Goal: Contribute content: Add original content to the website for others to see

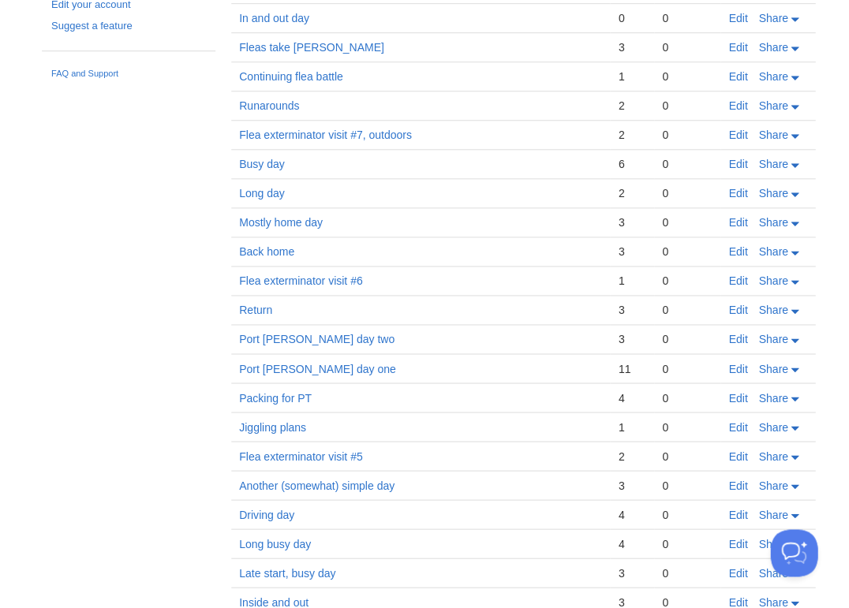
scroll to position [1658, 0]
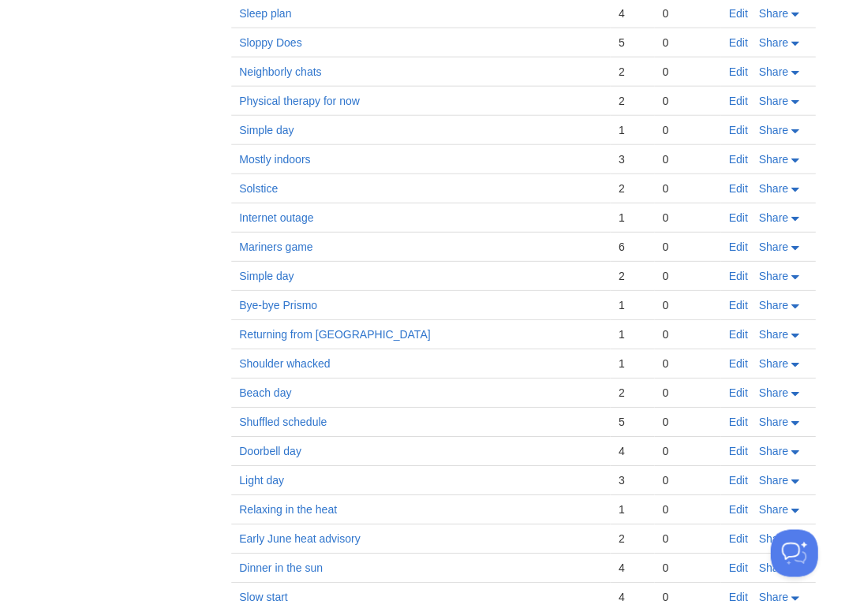
click at [583, 379] on td "Beach day" at bounding box center [420, 393] width 379 height 29
click at [303, 357] on link "Shoulder whacked" at bounding box center [284, 363] width 91 height 13
click at [736, 357] on link "Edit" at bounding box center [737, 363] width 19 height 13
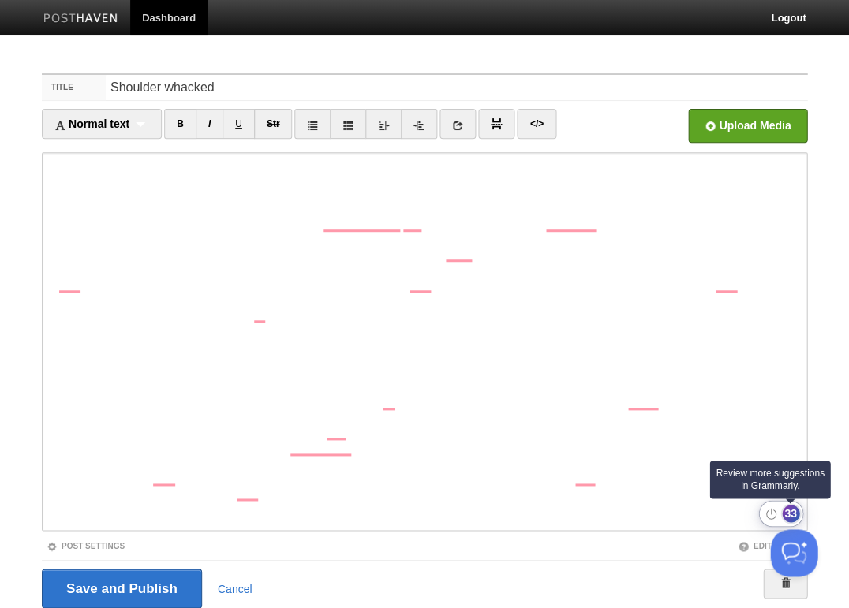
click at [787, 512] on div "33" at bounding box center [790, 513] width 17 height 17
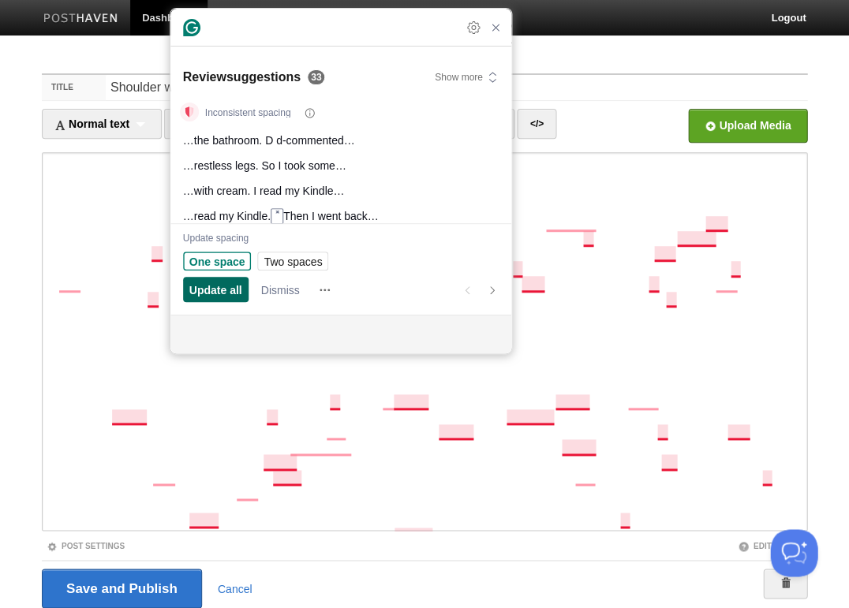
click at [215, 289] on span "Update all" at bounding box center [215, 290] width 53 height 17
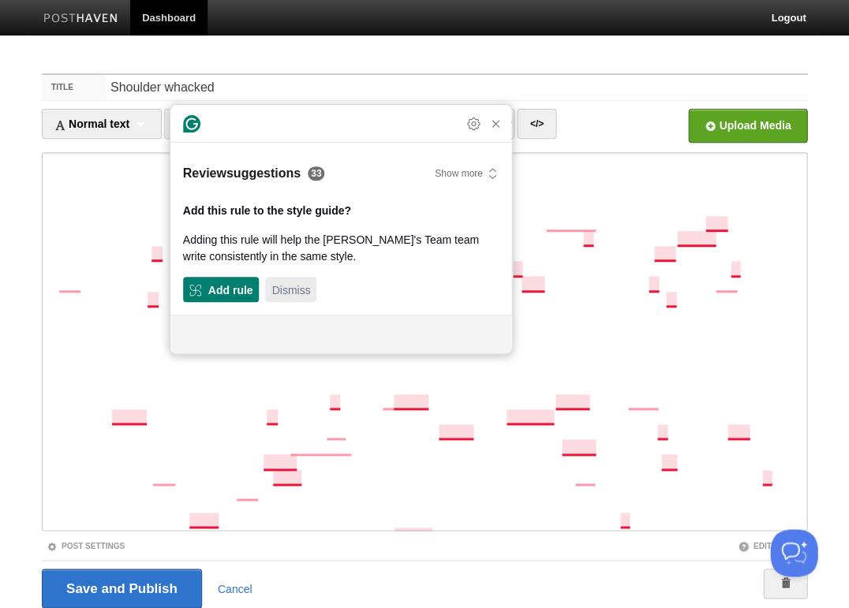
click at [292, 288] on span "Dismiss" at bounding box center [290, 290] width 39 height 17
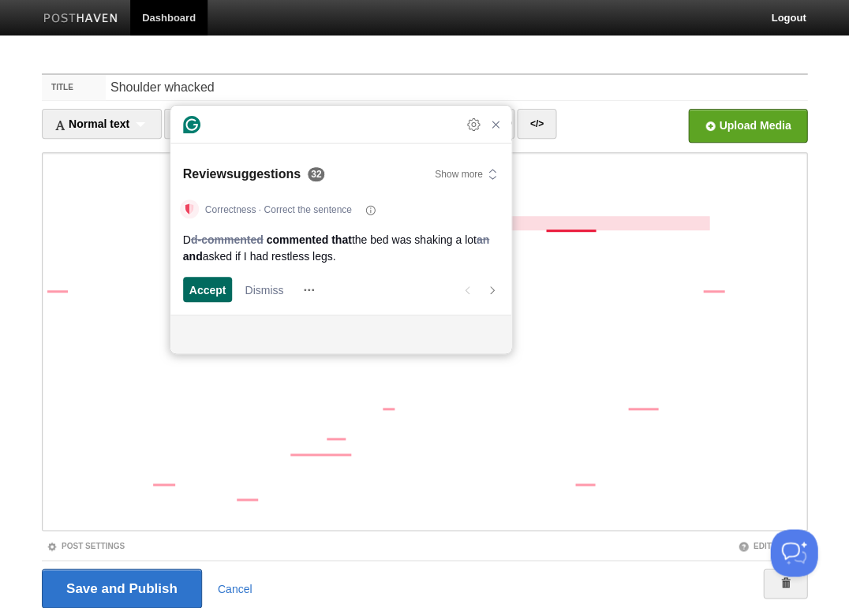
click at [218, 290] on span "Accept" at bounding box center [207, 290] width 37 height 17
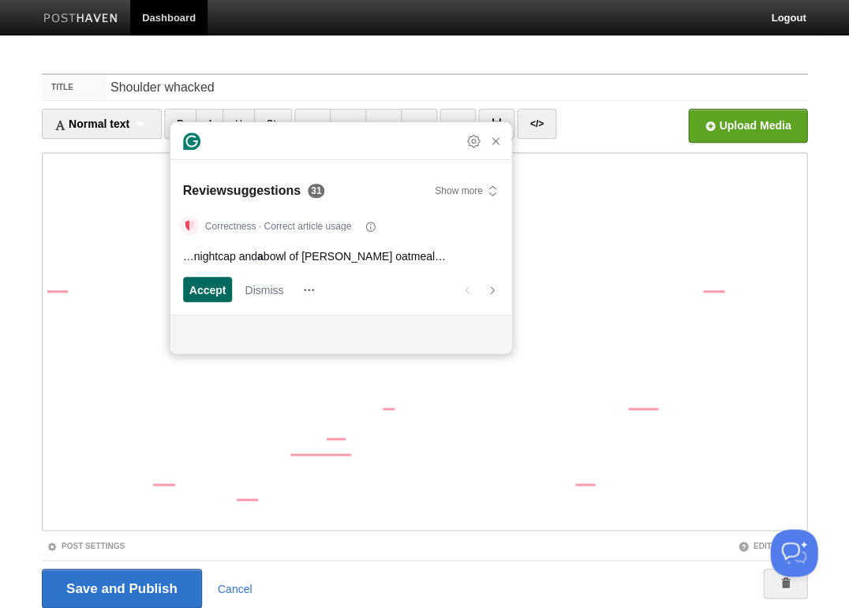
click at [218, 289] on span "Accept" at bounding box center [207, 290] width 37 height 17
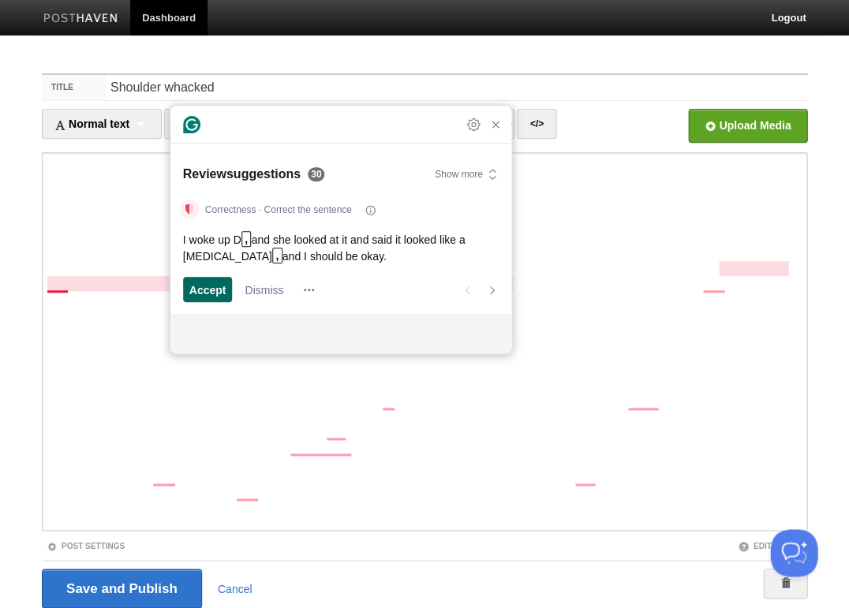
click at [215, 289] on span "Accept" at bounding box center [207, 290] width 37 height 17
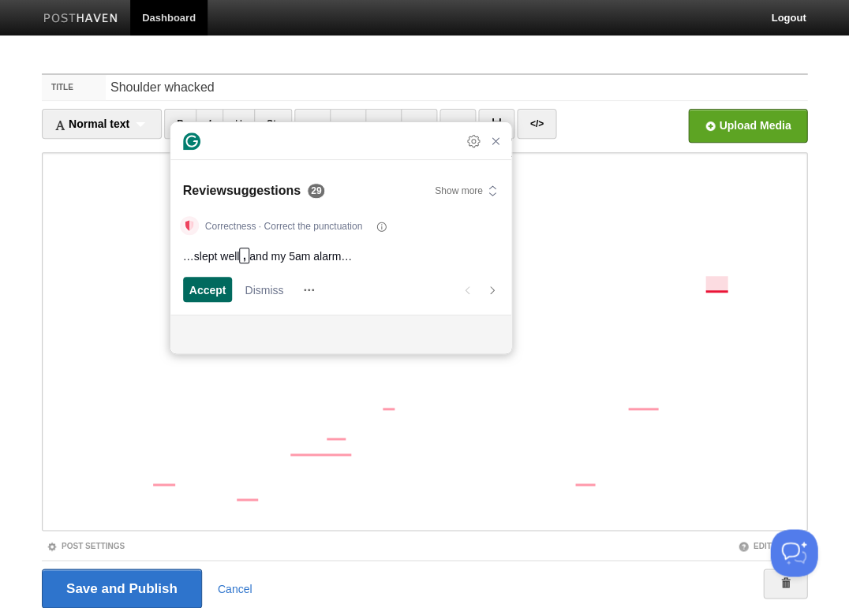
click at [215, 289] on span "Accept" at bounding box center [207, 290] width 37 height 17
click at [252, 287] on span "Dismiss" at bounding box center [263, 290] width 39 height 17
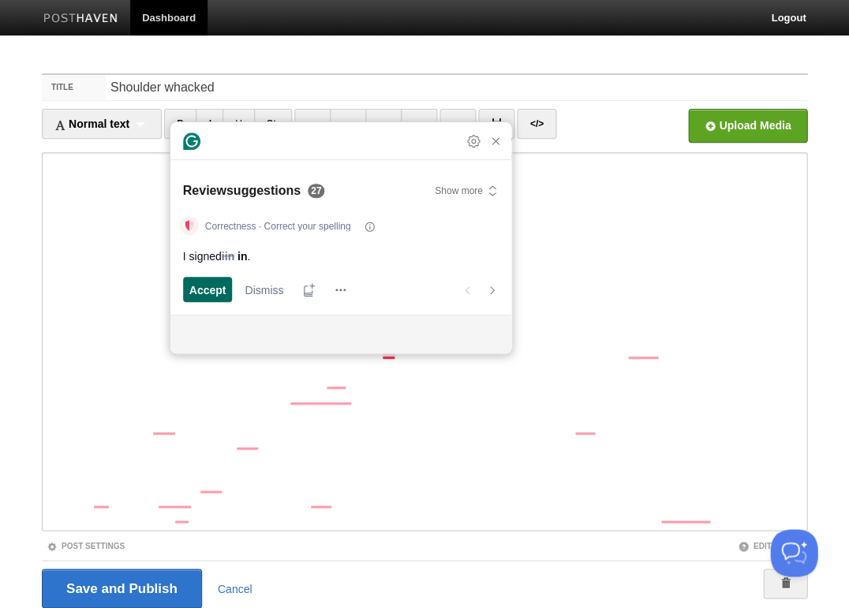
click at [208, 289] on span "Accept" at bounding box center [207, 290] width 37 height 17
click at [211, 289] on span "Accept" at bounding box center [207, 290] width 37 height 17
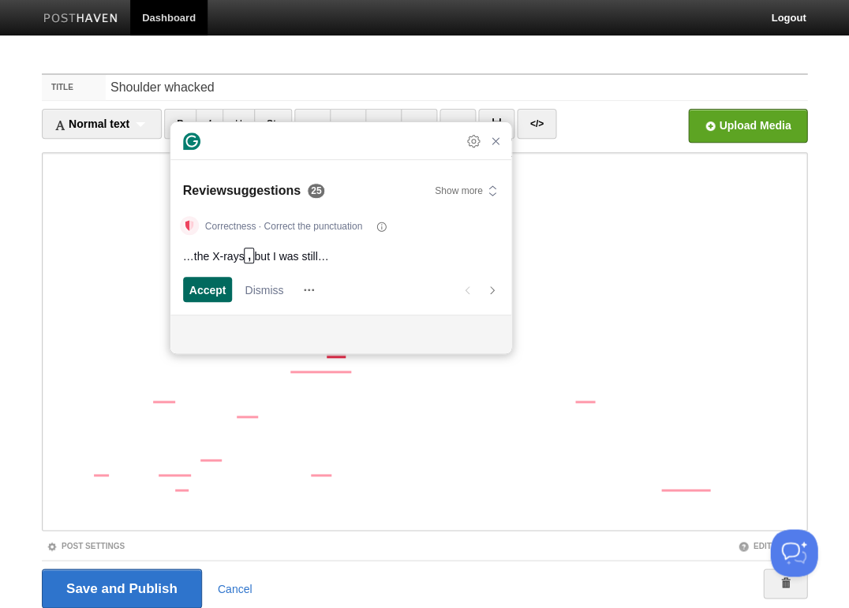
click at [211, 289] on span "Accept" at bounding box center [207, 290] width 37 height 17
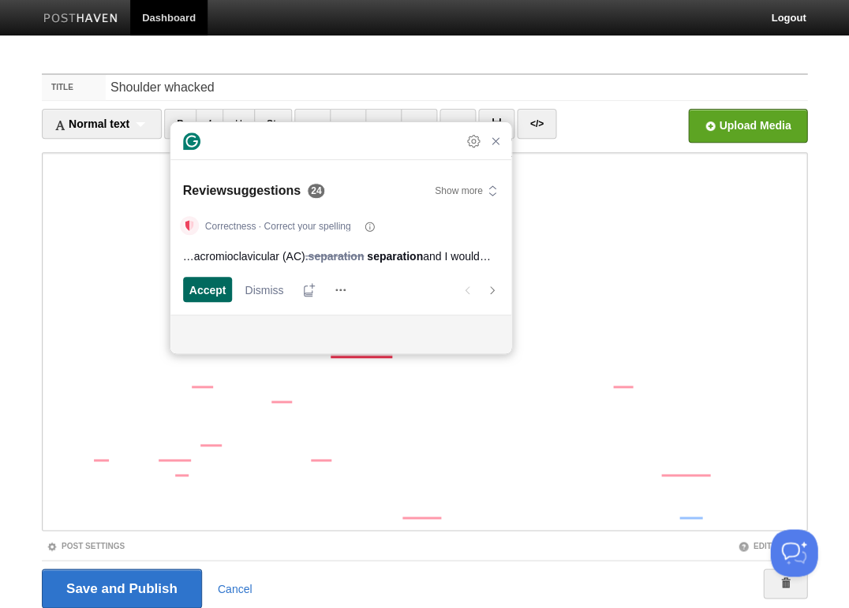
click at [211, 289] on span "Accept" at bounding box center [207, 290] width 37 height 17
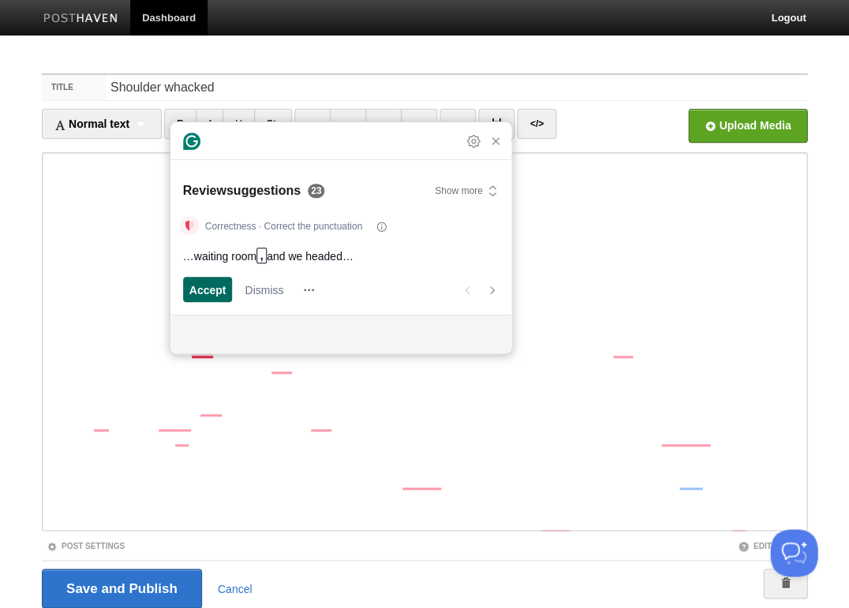
click at [211, 288] on span "Accept" at bounding box center [207, 290] width 37 height 17
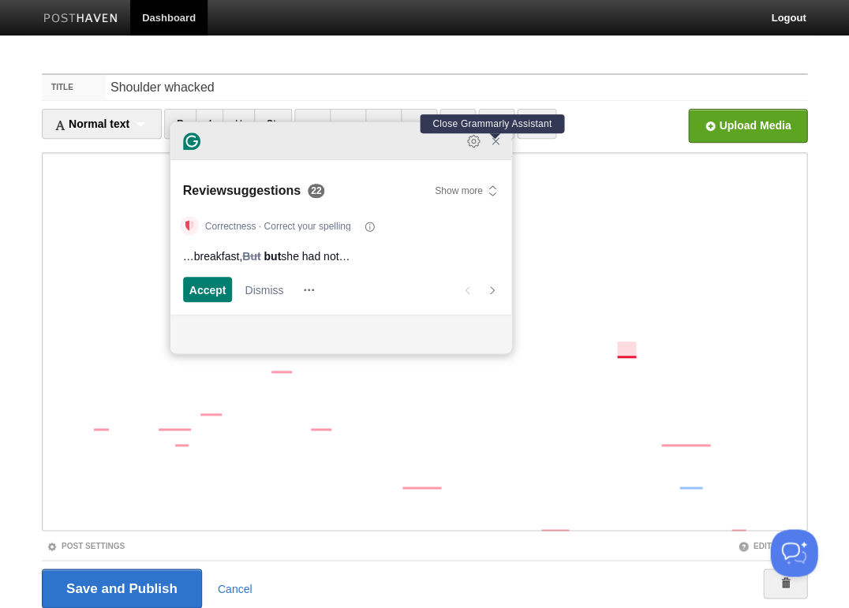
click at [495, 147] on icon "Close Grammarly Assistant" at bounding box center [495, 141] width 13 height 13
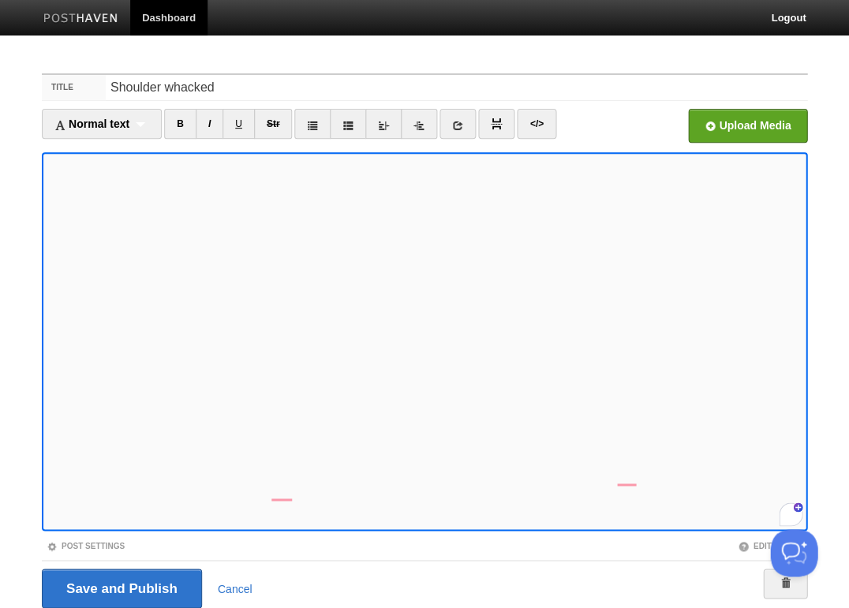
scroll to position [12, 0]
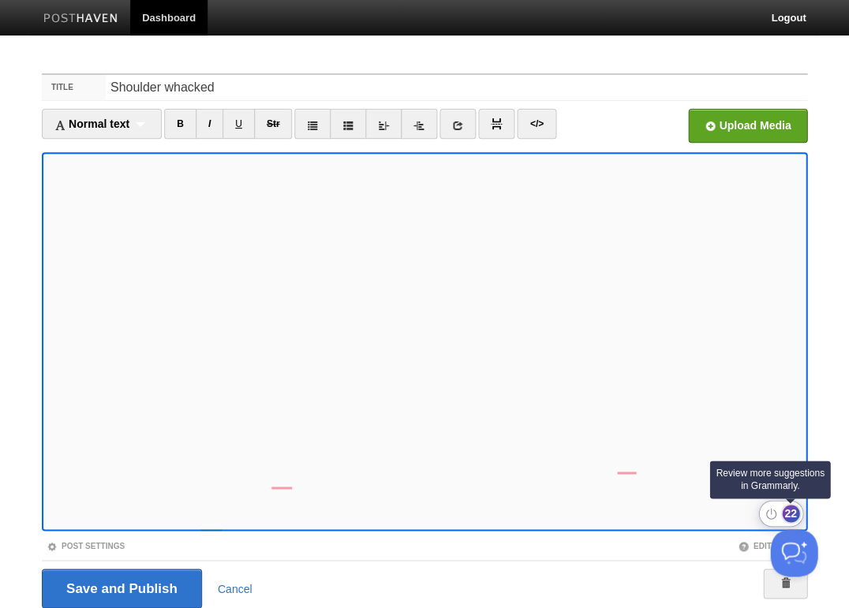
click at [789, 517] on div "22" at bounding box center [790, 513] width 17 height 17
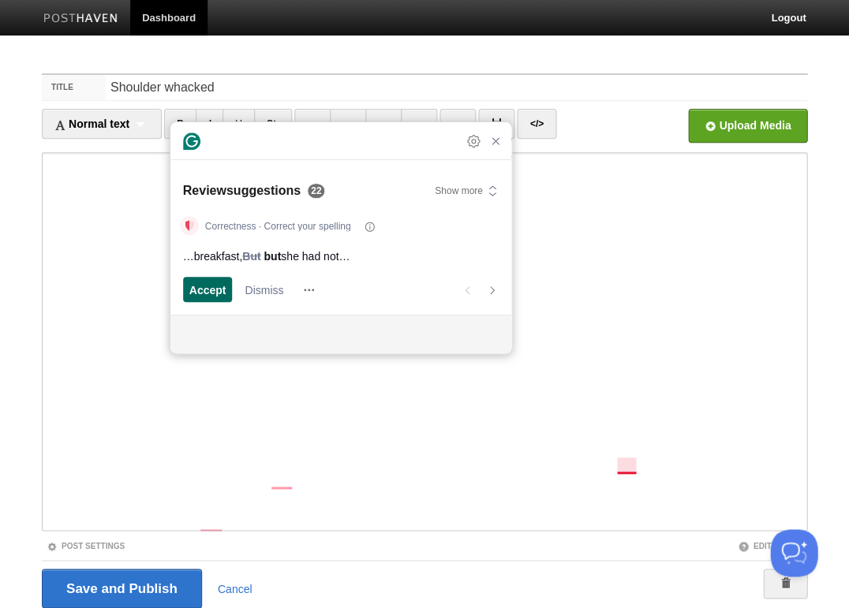
click at [205, 288] on span "Accept" at bounding box center [207, 290] width 37 height 17
click at [206, 288] on span "Accept" at bounding box center [207, 290] width 37 height 17
click at [206, 287] on span "Accept" at bounding box center [207, 290] width 37 height 17
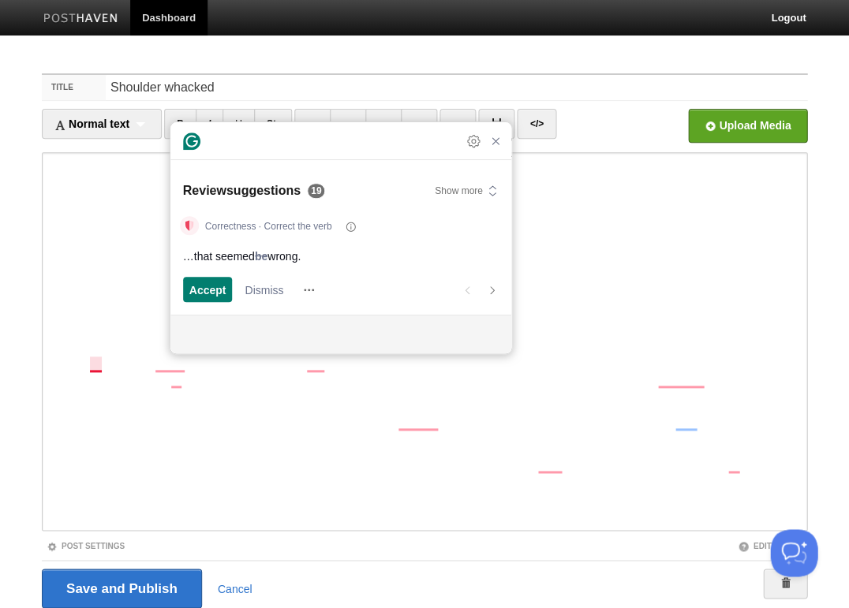
scroll to position [200, 0]
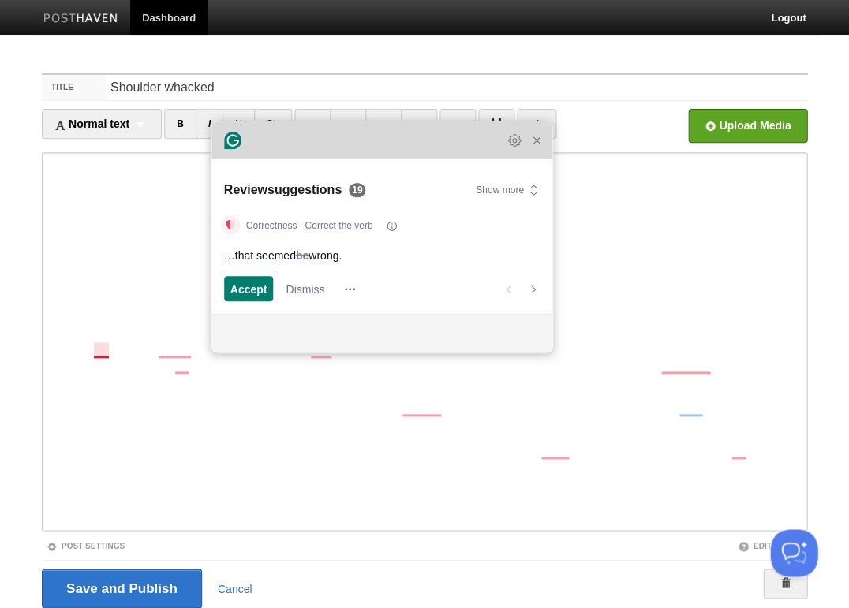
drag, startPoint x: 366, startPoint y: 153, endPoint x: 407, endPoint y: 152, distance: 41.0
click at [407, 152] on div "Grammarly Assistant Accepting suggestion Review suggestions 19 Show more Correc…" at bounding box center [381, 236] width 341 height 231
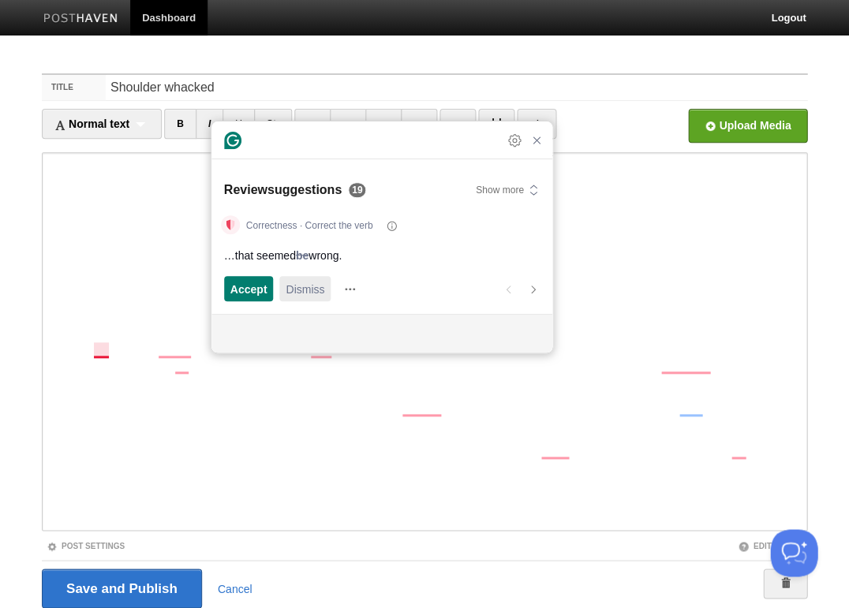
click at [307, 293] on span "Dismiss" at bounding box center [304, 289] width 39 height 17
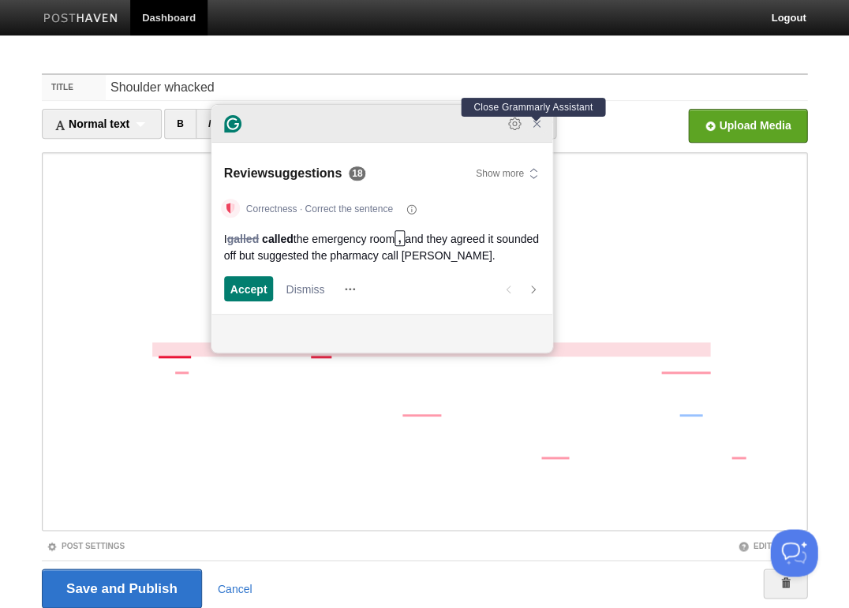
click at [539, 130] on icon "Close Grammarly Assistant" at bounding box center [536, 124] width 13 height 13
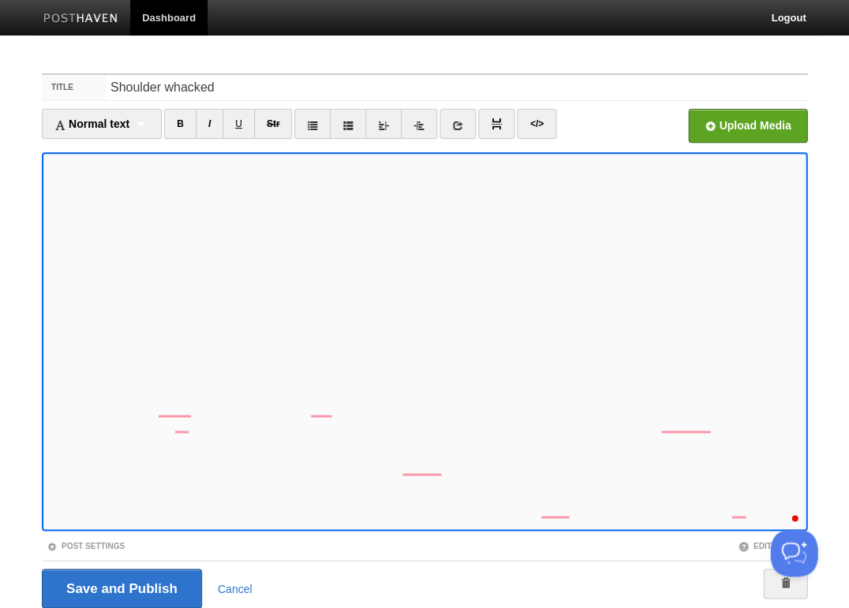
scroll to position [73, 0]
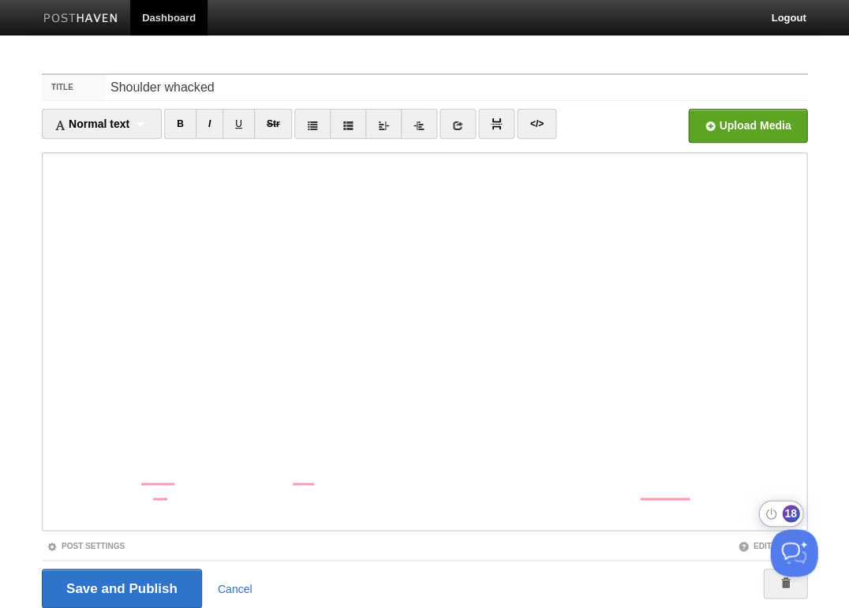
click at [786, 512] on div "18" at bounding box center [790, 513] width 17 height 17
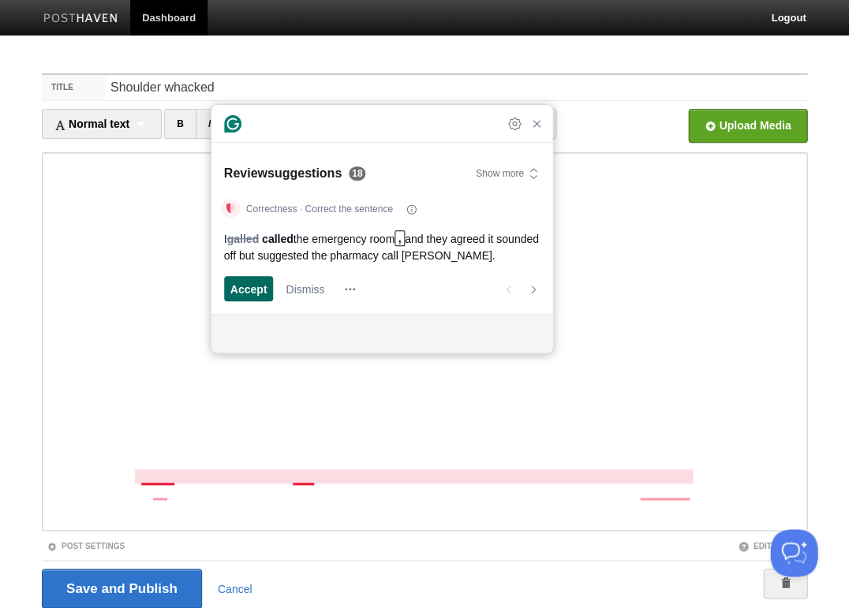
click at [240, 278] on div "Accept" at bounding box center [248, 288] width 37 height 25
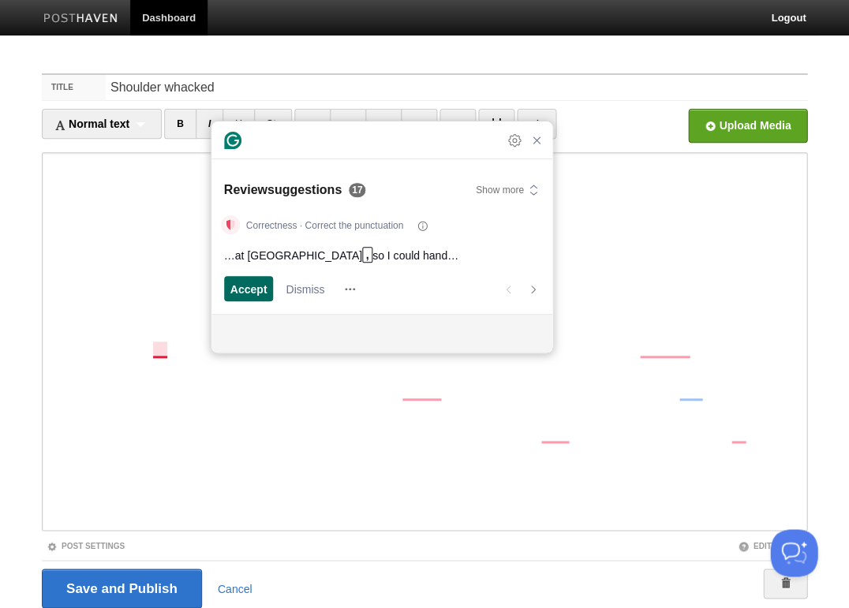
click at [246, 289] on span "Accept" at bounding box center [248, 289] width 37 height 17
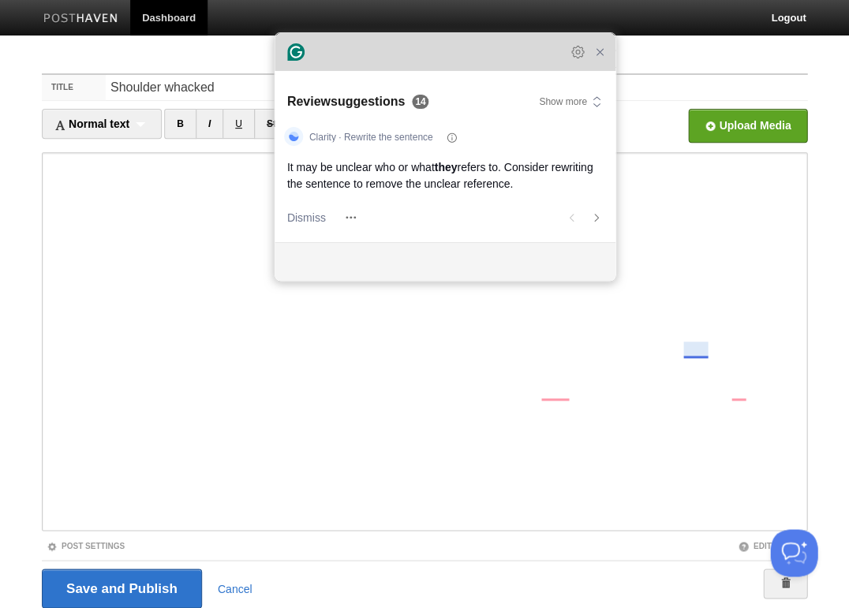
drag, startPoint x: 401, startPoint y: 129, endPoint x: 464, endPoint y: 57, distance: 95.6
click at [464, 57] on div "Grammarly Assistant Accepting suggestion Review suggestions 14 Show more Clarit…" at bounding box center [444, 157] width 341 height 248
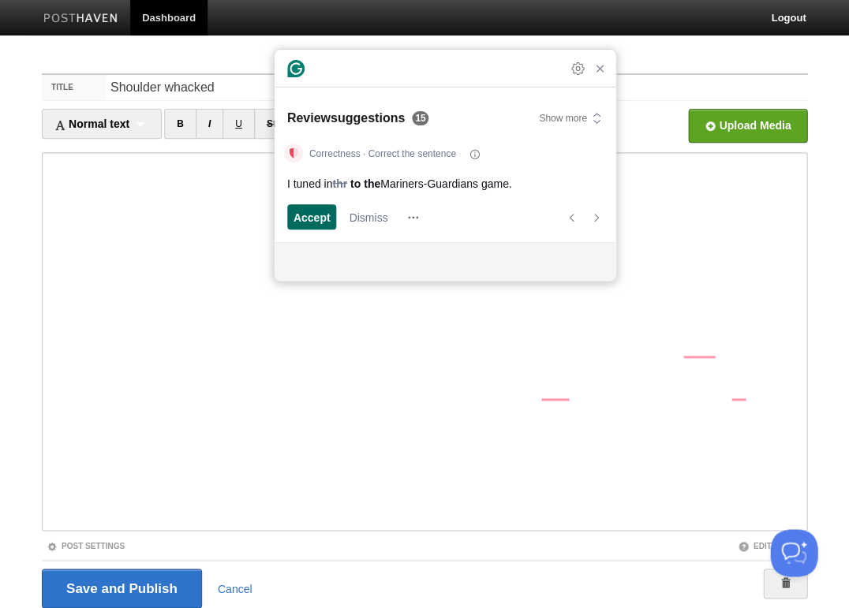
click at [315, 216] on span "Accept" at bounding box center [311, 217] width 37 height 17
click at [315, 210] on span "Accept" at bounding box center [311, 217] width 37 height 17
click at [369, 215] on span "Dismiss" at bounding box center [368, 217] width 39 height 17
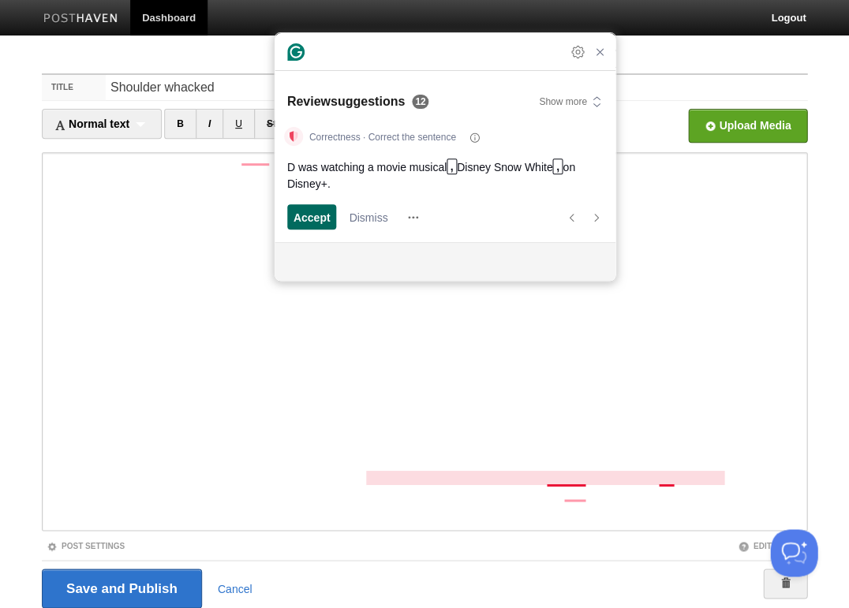
click at [319, 215] on span "Accept" at bounding box center [311, 217] width 37 height 17
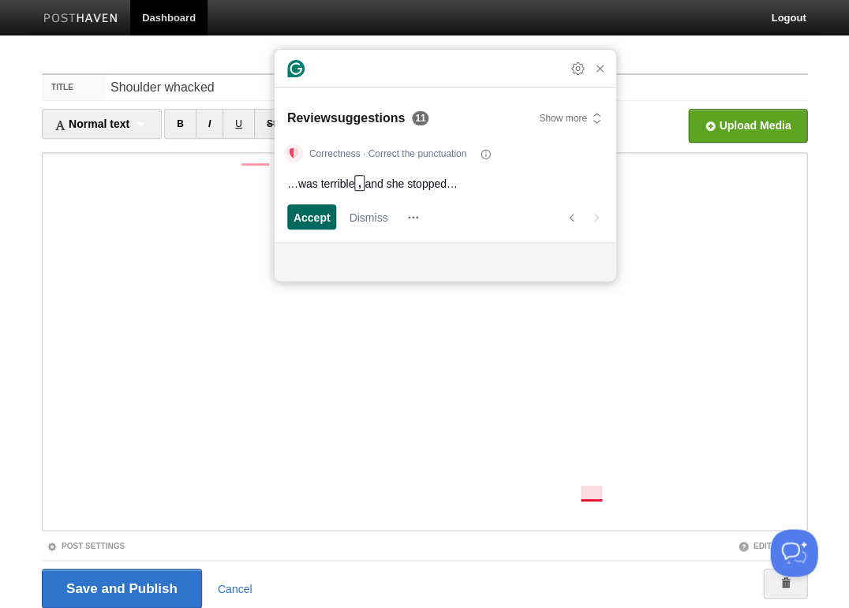
click at [319, 214] on span "Accept" at bounding box center [311, 217] width 37 height 17
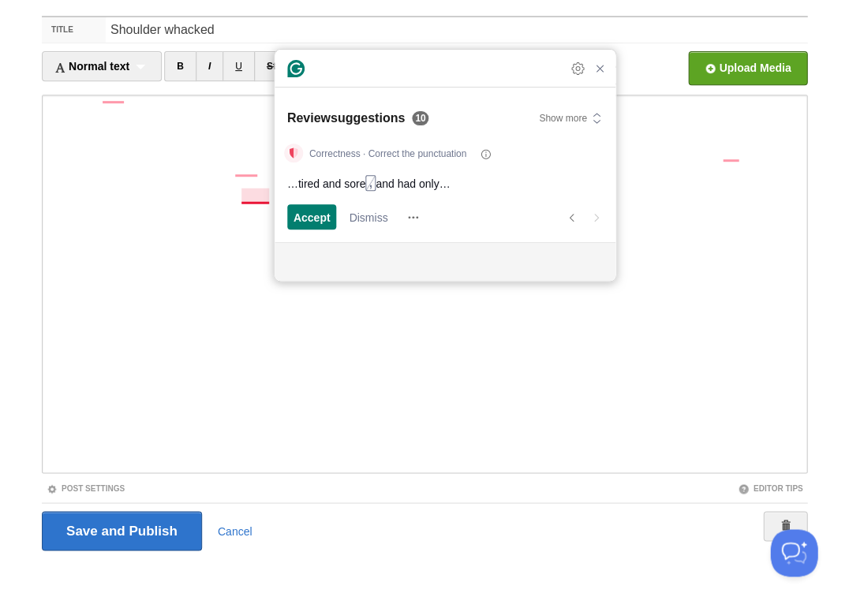
scroll to position [519, 0]
click at [312, 216] on span "Accept" at bounding box center [311, 217] width 37 height 17
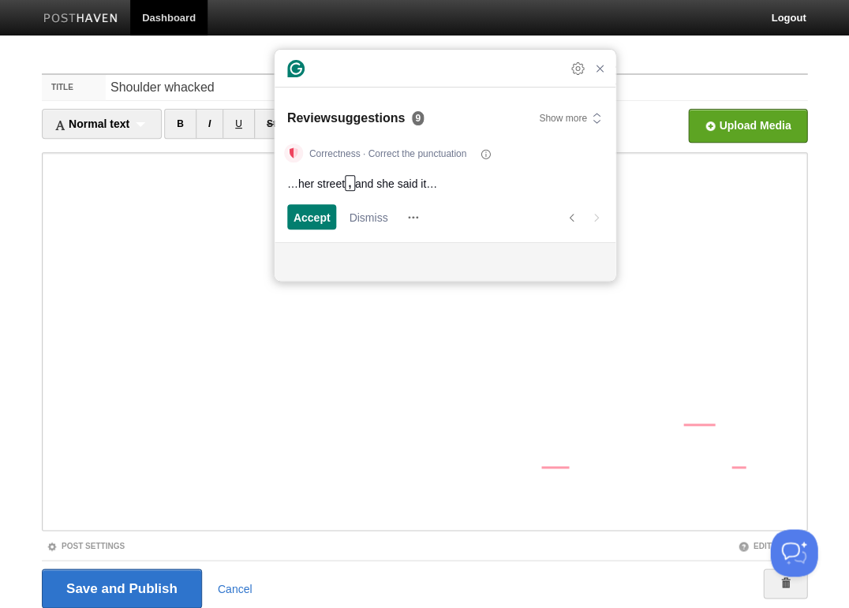
scroll to position [193, 0]
click at [305, 226] on div "Accept" at bounding box center [311, 216] width 37 height 25
click at [314, 215] on span "Accept" at bounding box center [311, 217] width 37 height 17
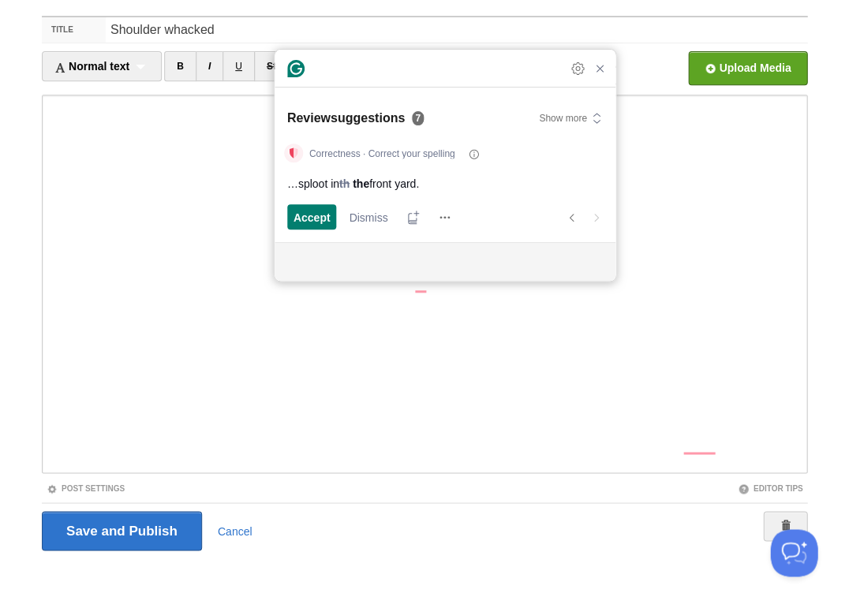
scroll to position [0, 0]
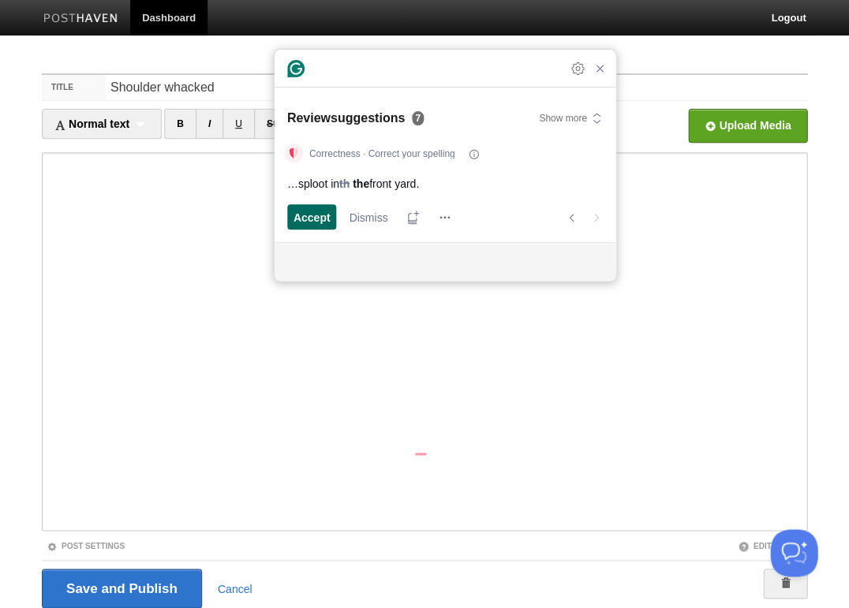
click at [312, 217] on span "Accept" at bounding box center [311, 217] width 37 height 17
click at [372, 211] on span "Dismiss" at bounding box center [368, 217] width 39 height 17
click at [318, 214] on span "Accept" at bounding box center [311, 217] width 37 height 17
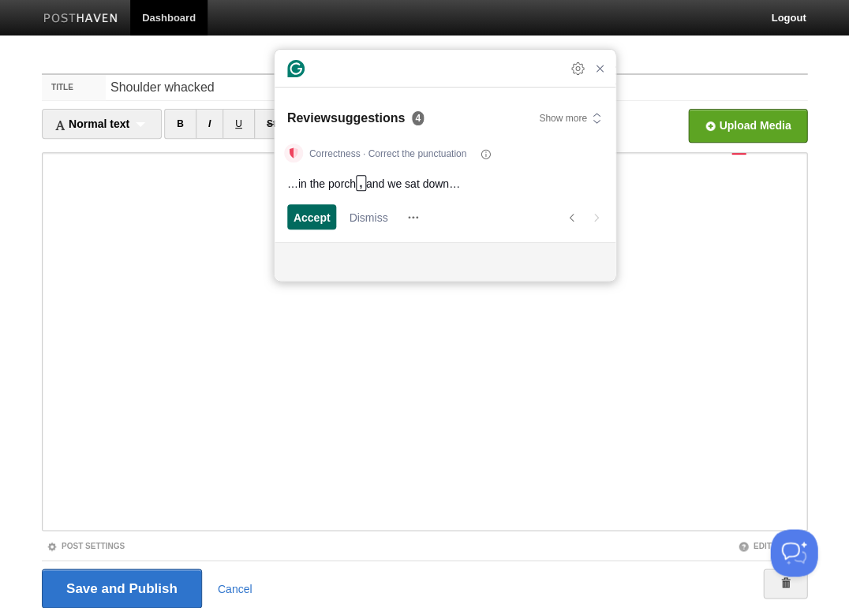
scroll to position [301, 0]
click at [315, 216] on span "Accept" at bounding box center [311, 217] width 37 height 17
click at [313, 218] on span "Accept" at bounding box center [311, 217] width 37 height 17
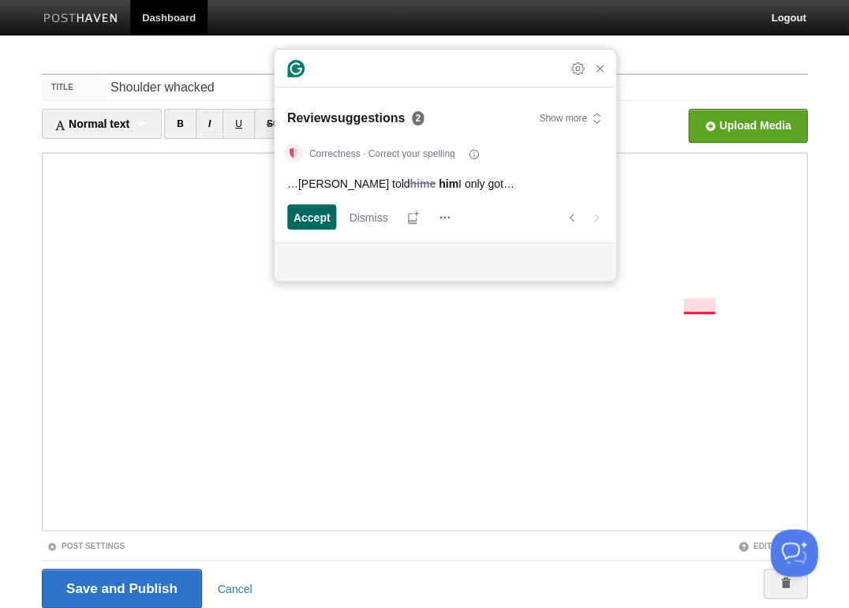
scroll to position [259, 0]
click at [308, 213] on span "Accept" at bounding box center [311, 217] width 37 height 17
click at [320, 214] on span "Accept" at bounding box center [311, 217] width 37 height 17
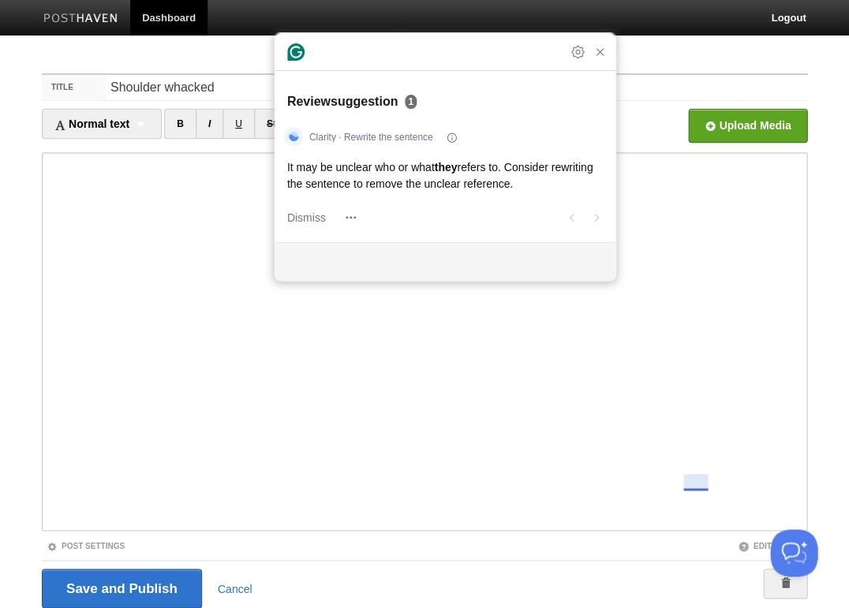
scroll to position [132, 0]
click at [303, 213] on span "Dismiss" at bounding box center [306, 217] width 39 height 17
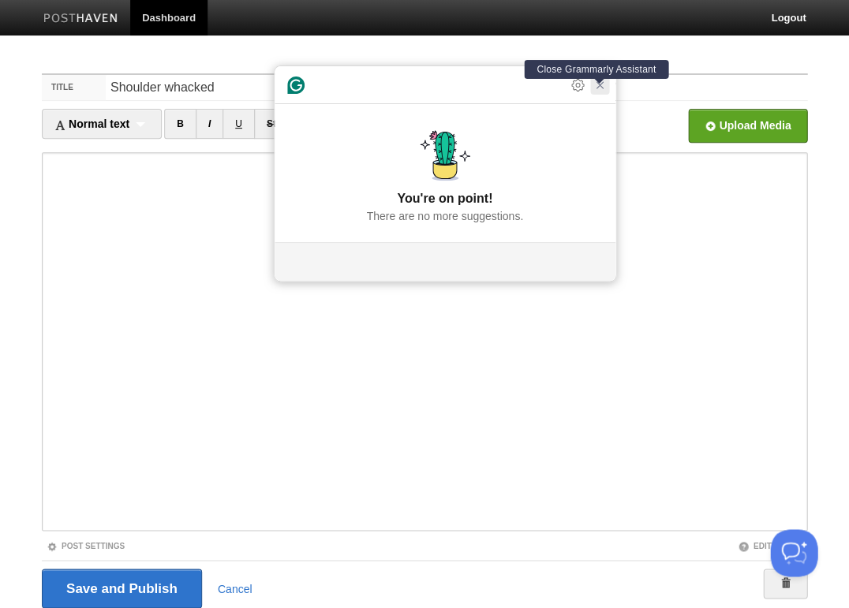
click at [599, 91] on icon "Close Grammarly Assistant" at bounding box center [599, 85] width 13 height 13
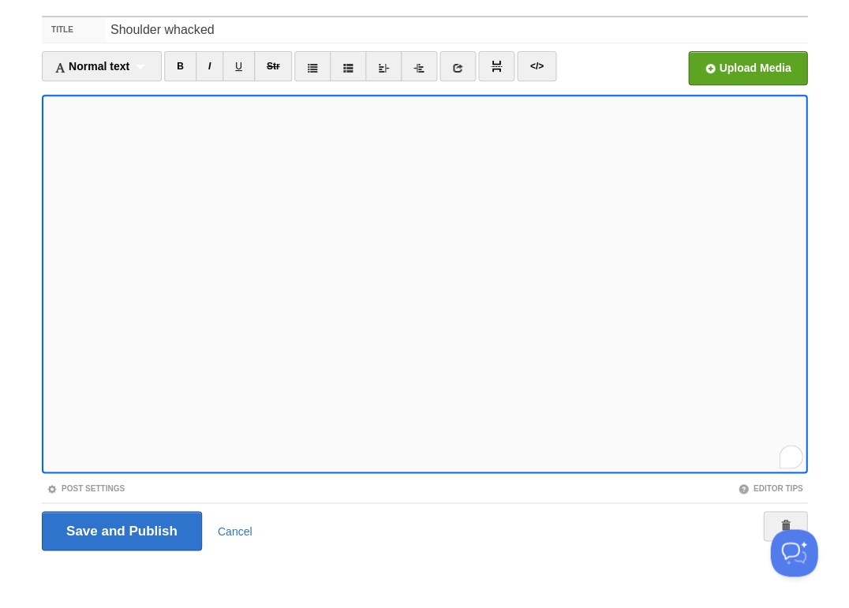
scroll to position [0, 0]
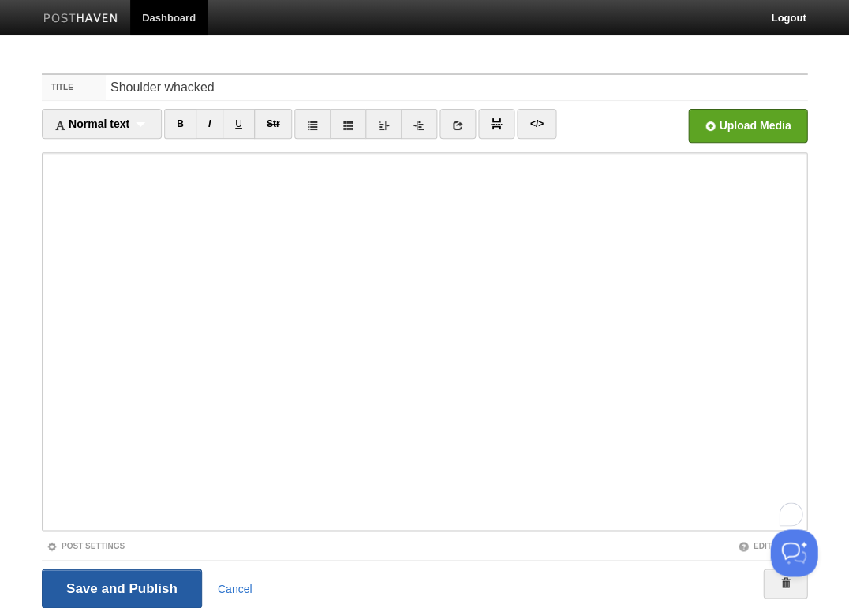
click at [144, 576] on input "Save and Publish" at bounding box center [122, 588] width 160 height 39
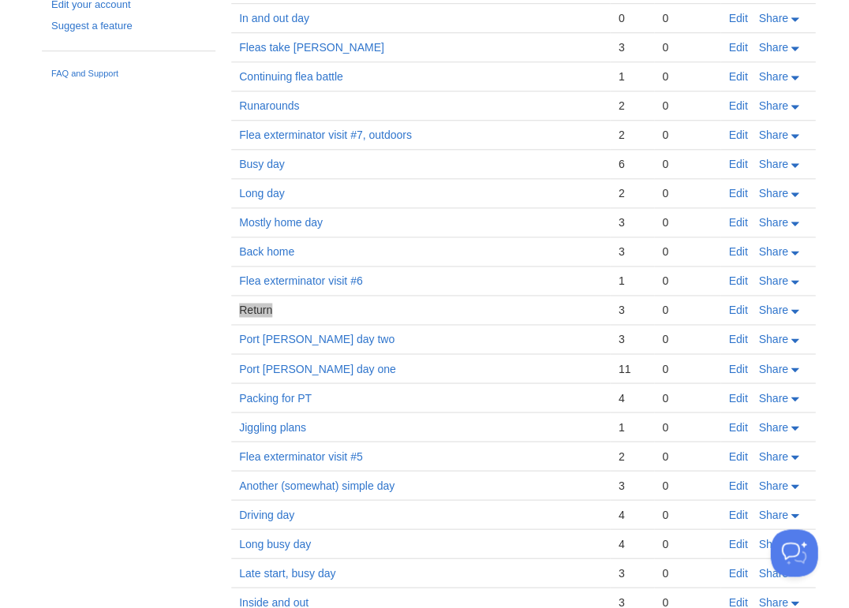
scroll to position [1658, 0]
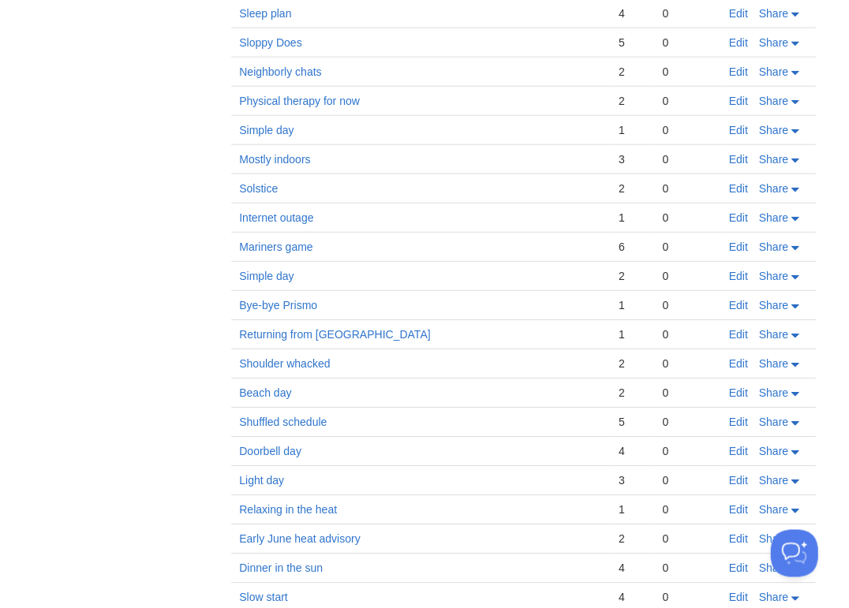
click at [475, 349] on td "Shoulder whacked" at bounding box center [420, 363] width 379 height 29
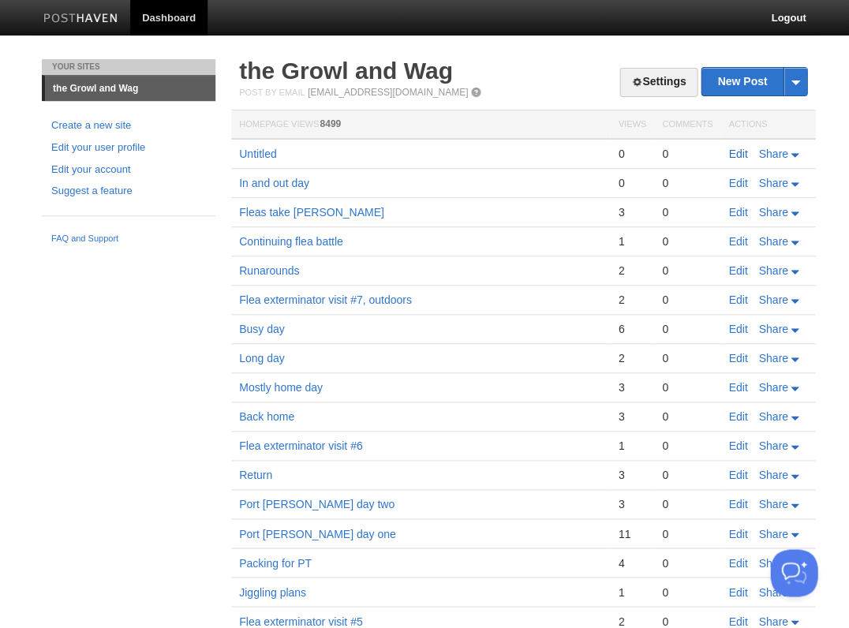
click at [740, 152] on link "Edit" at bounding box center [737, 153] width 19 height 13
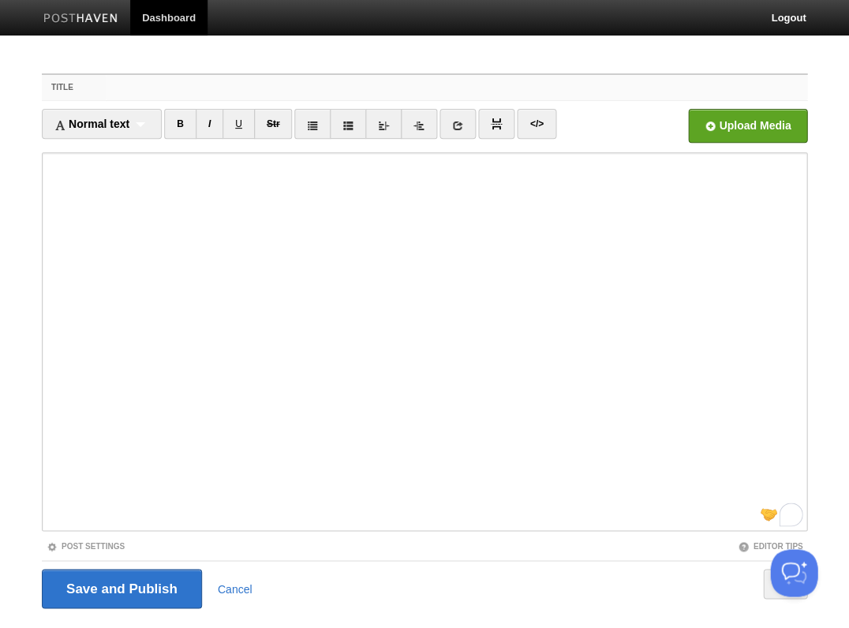
click at [148, 91] on input "Title" at bounding box center [456, 87] width 701 height 25
click at [120, 587] on input "Save and Publish" at bounding box center [122, 588] width 160 height 39
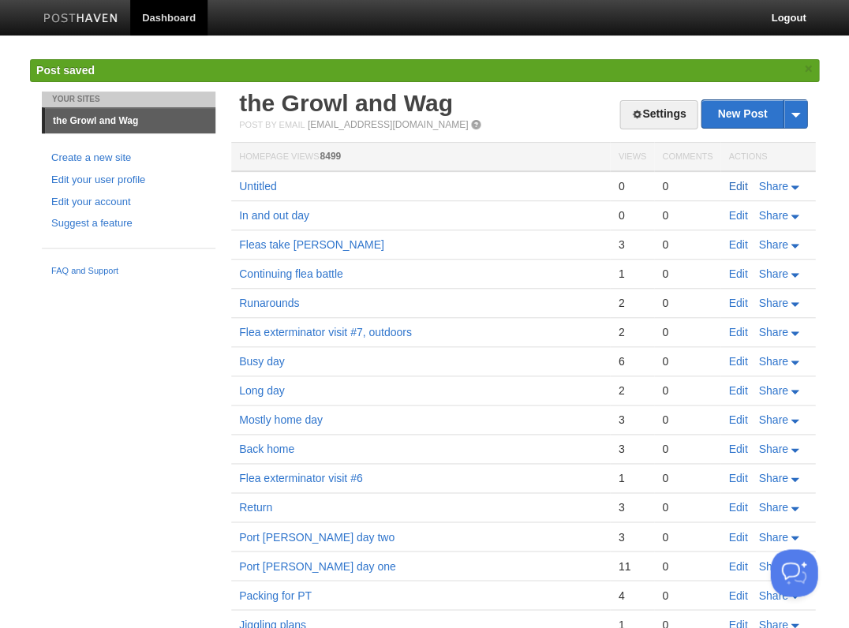
click at [737, 185] on link "Edit" at bounding box center [737, 186] width 19 height 13
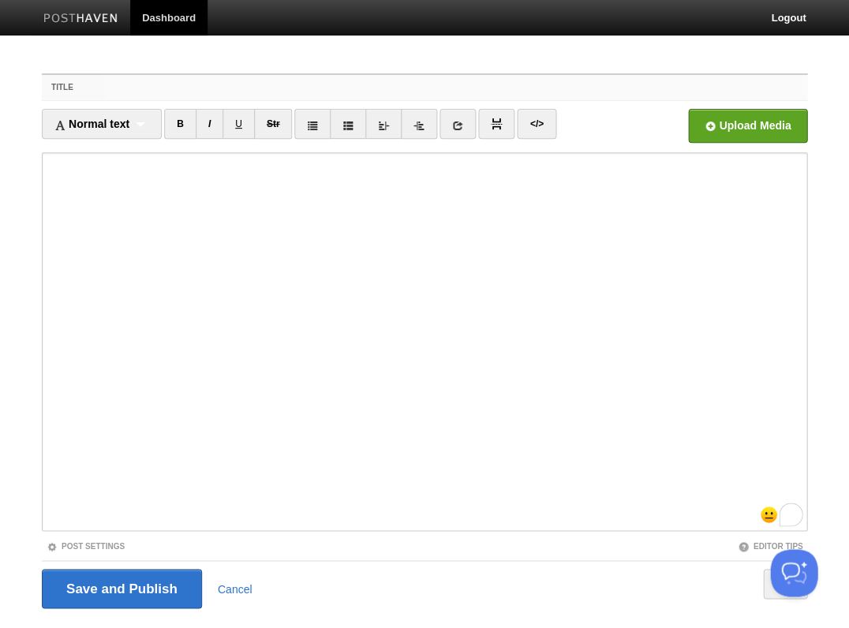
click at [120, 88] on input "Title" at bounding box center [456, 87] width 701 height 25
drag, startPoint x: 135, startPoint y: 85, endPoint x: 144, endPoint y: 99, distance: 17.1
click at [135, 85] on input "Fleas all day" at bounding box center [456, 87] width 701 height 25
type input "Flea work all day"
